Goal: Information Seeking & Learning: Learn about a topic

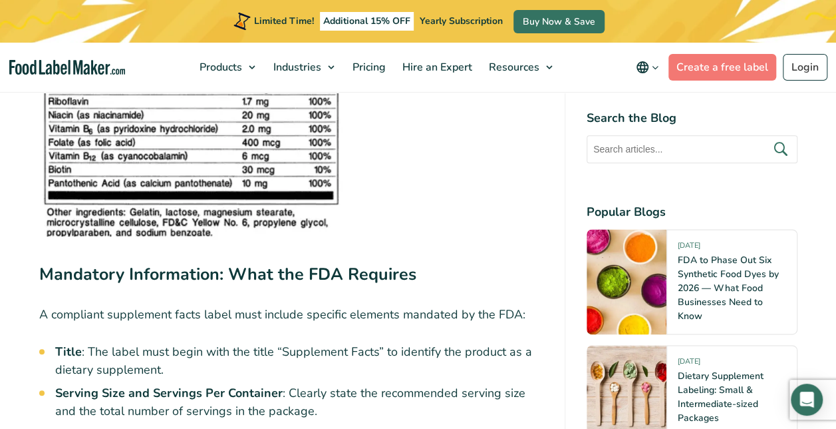
scroll to position [3132, 0]
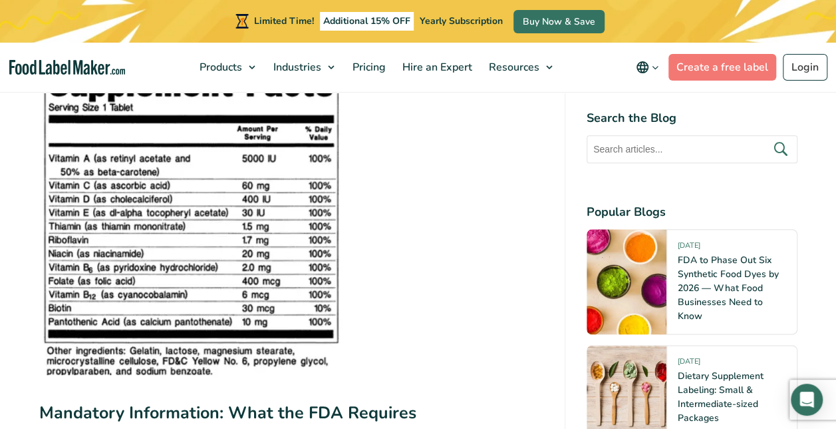
click at [228, 232] on img at bounding box center [191, 222] width 305 height 319
click at [332, 346] on img at bounding box center [191, 222] width 305 height 319
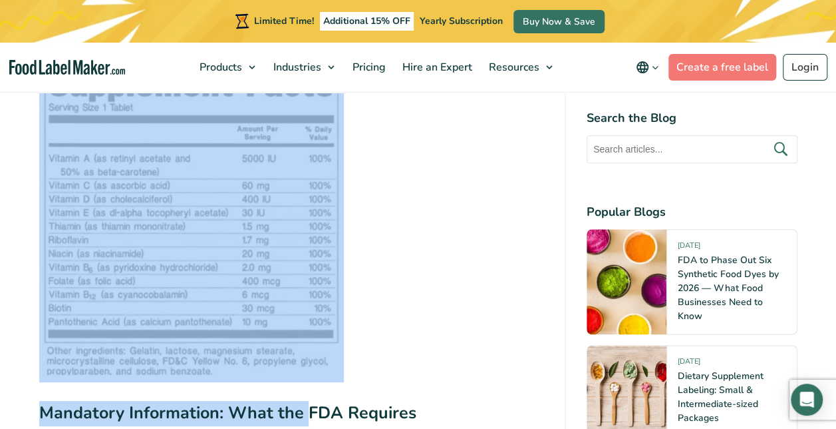
drag, startPoint x: 310, startPoint y: 415, endPoint x: 137, endPoint y: 208, distance: 270.3
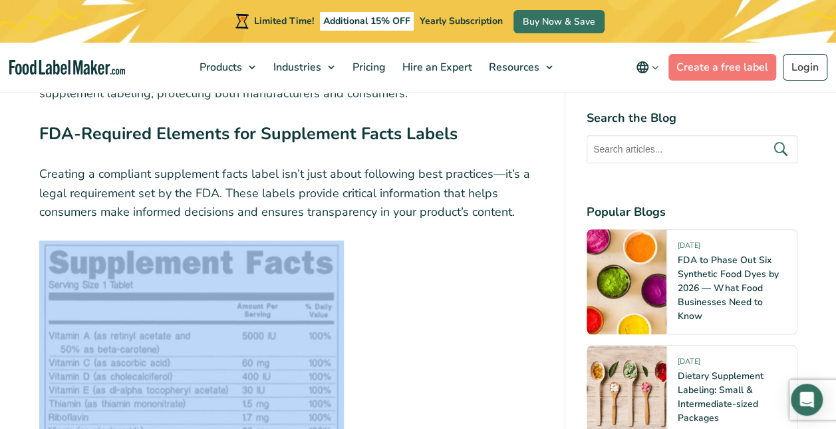
scroll to position [2935, 0]
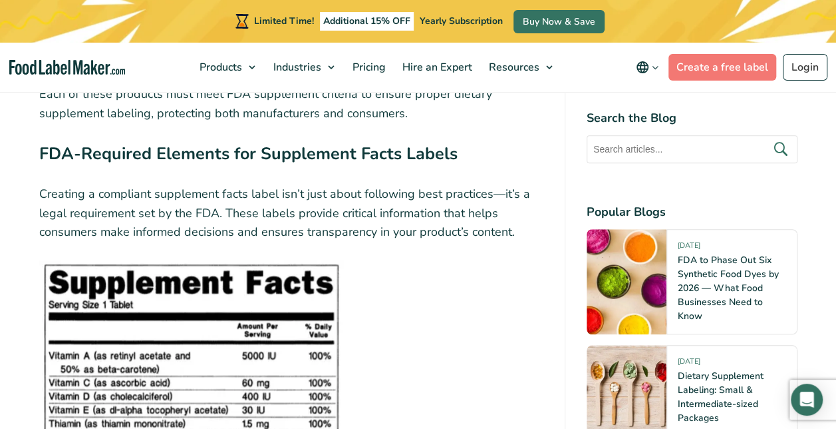
click at [45, 150] on strong "FDA-Required Elements for Supplement Facts Labels" at bounding box center [248, 153] width 419 height 23
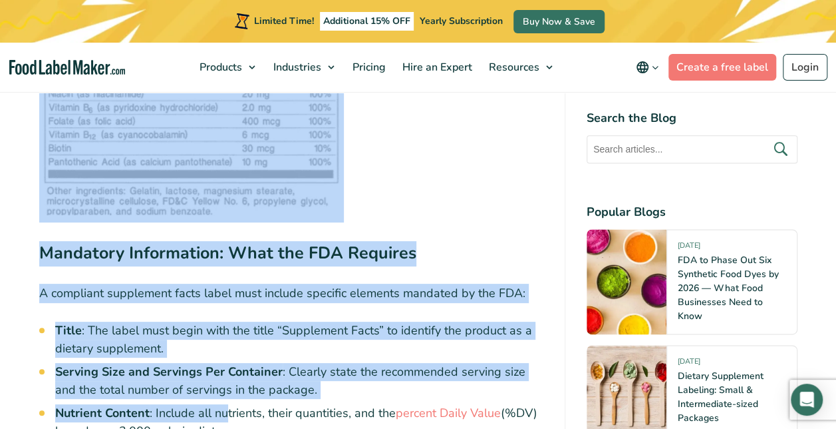
scroll to position [3316, 0]
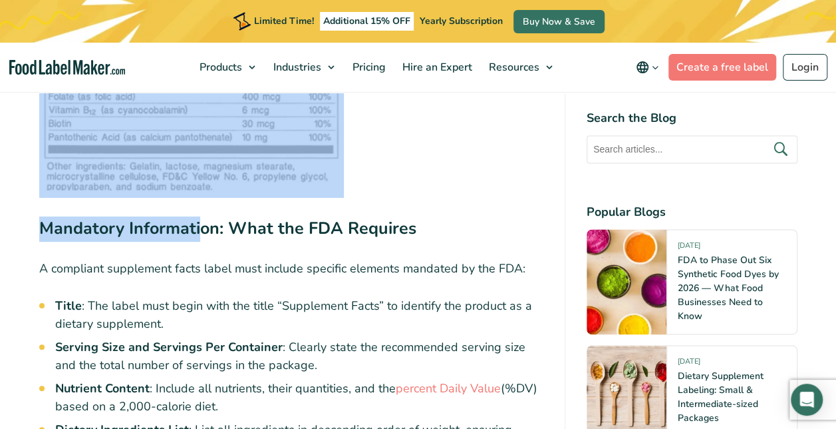
drag, startPoint x: 33, startPoint y: 149, endPoint x: 206, endPoint y: 206, distance: 181.6
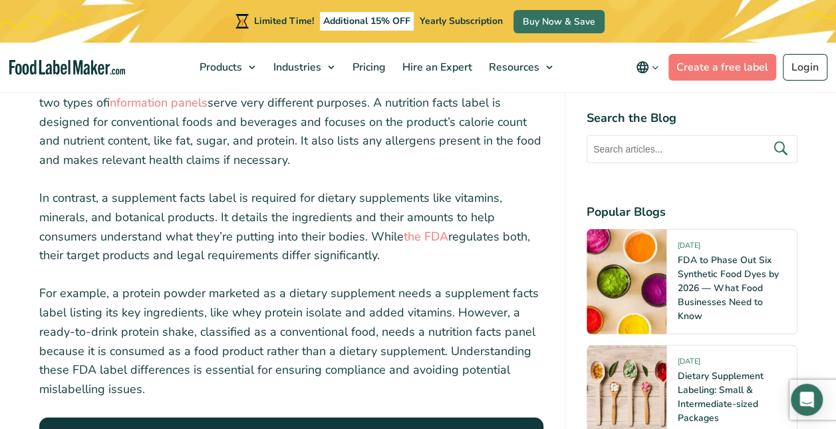
scroll to position [0, 0]
